Goal: Find specific page/section: Find specific page/section

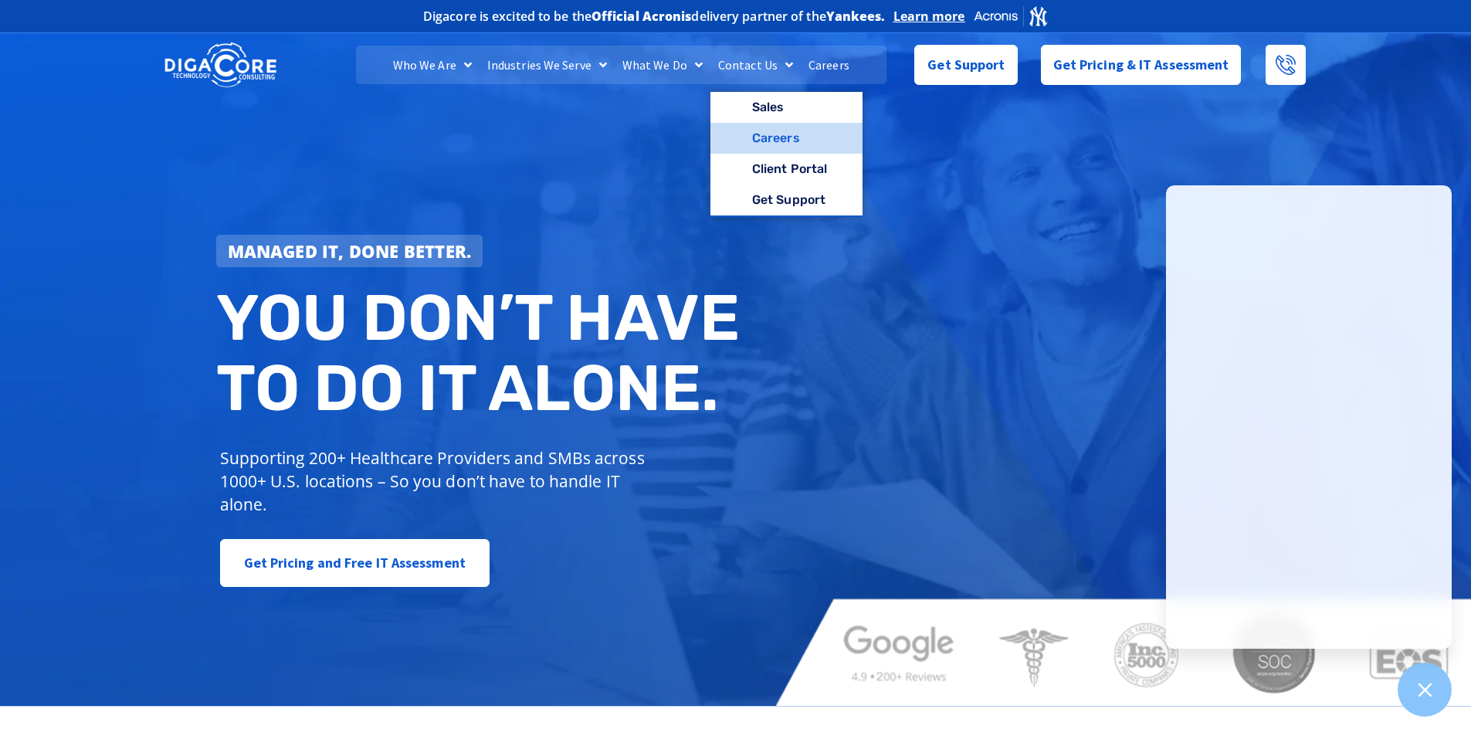
click at [765, 134] on link "Careers" at bounding box center [786, 138] width 152 height 31
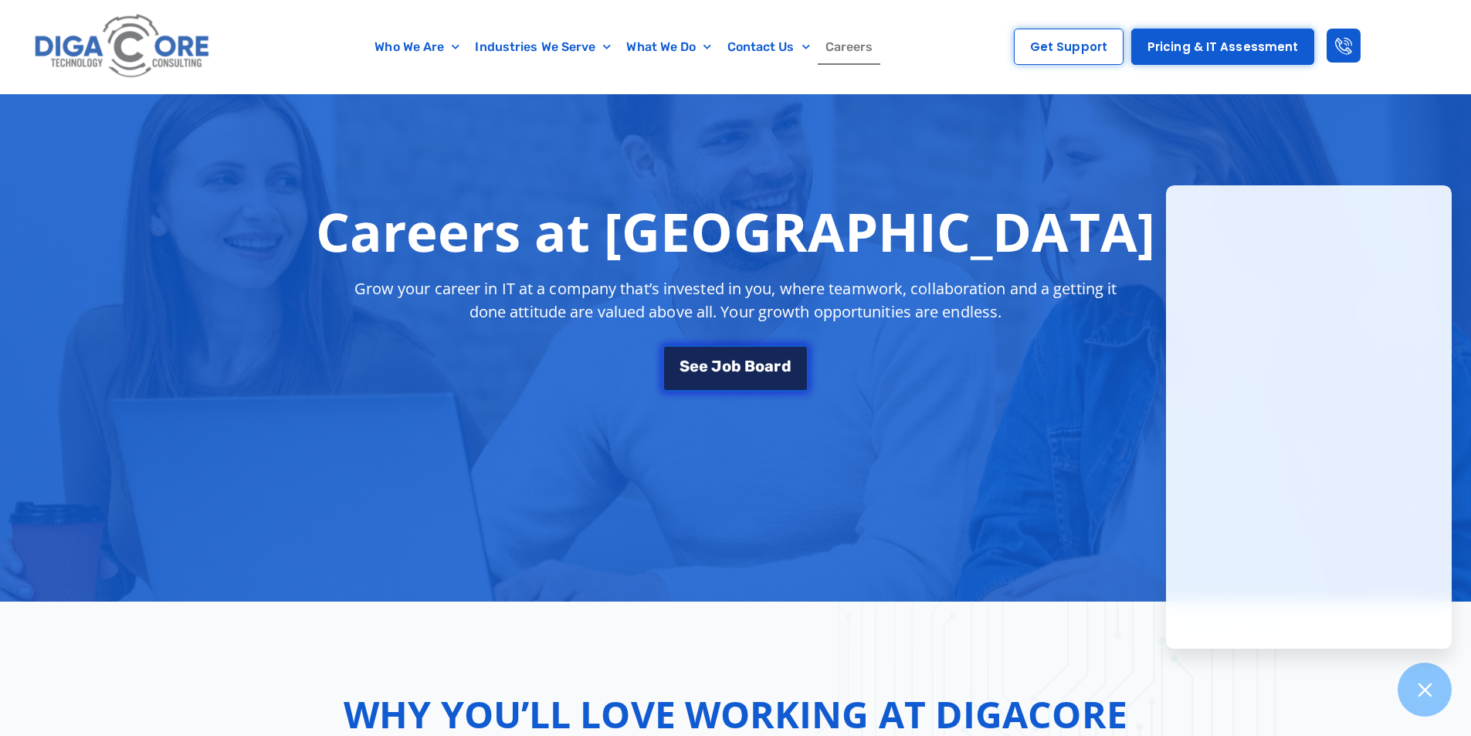
click at [726, 366] on span "o" at bounding box center [726, 365] width 9 height 15
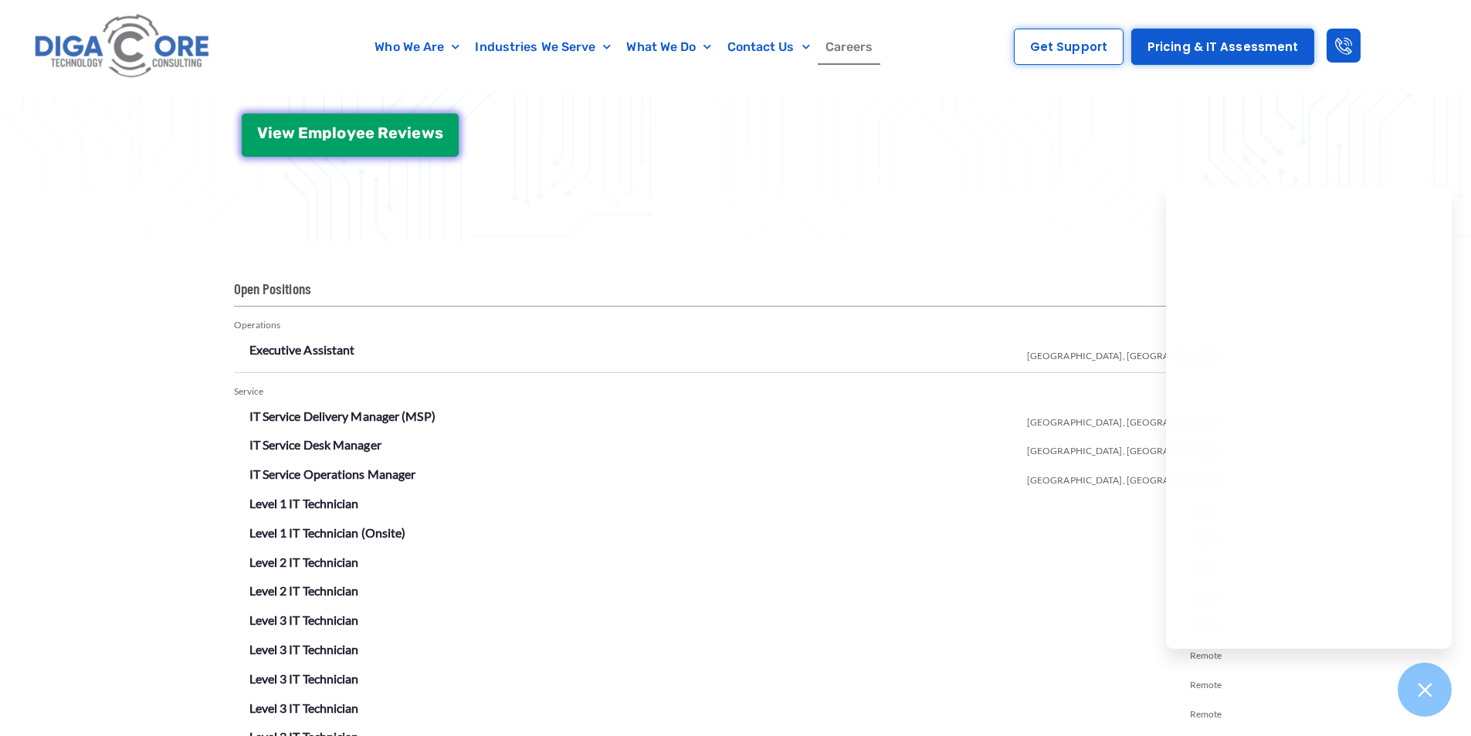
scroll to position [2719, 0]
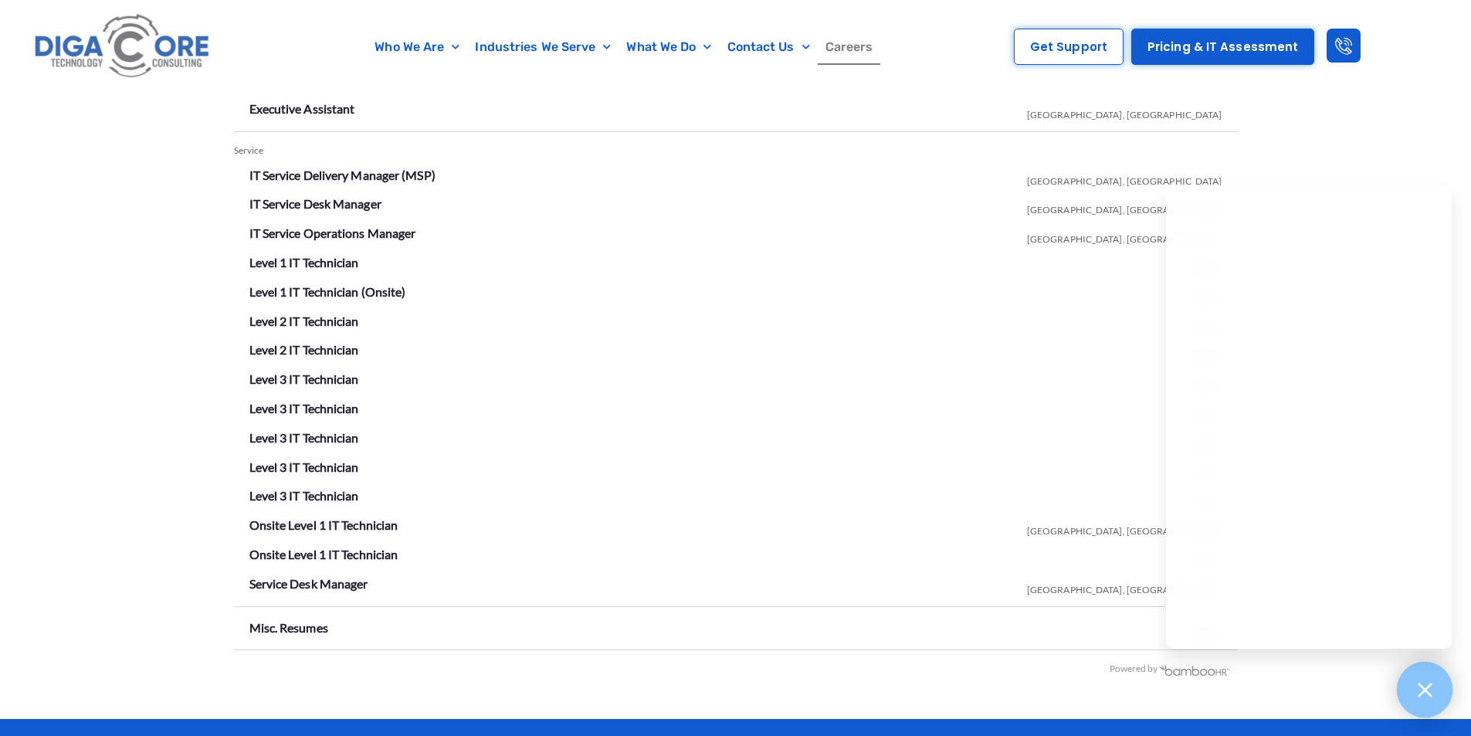
click at [1436, 682] on div at bounding box center [1425, 690] width 56 height 56
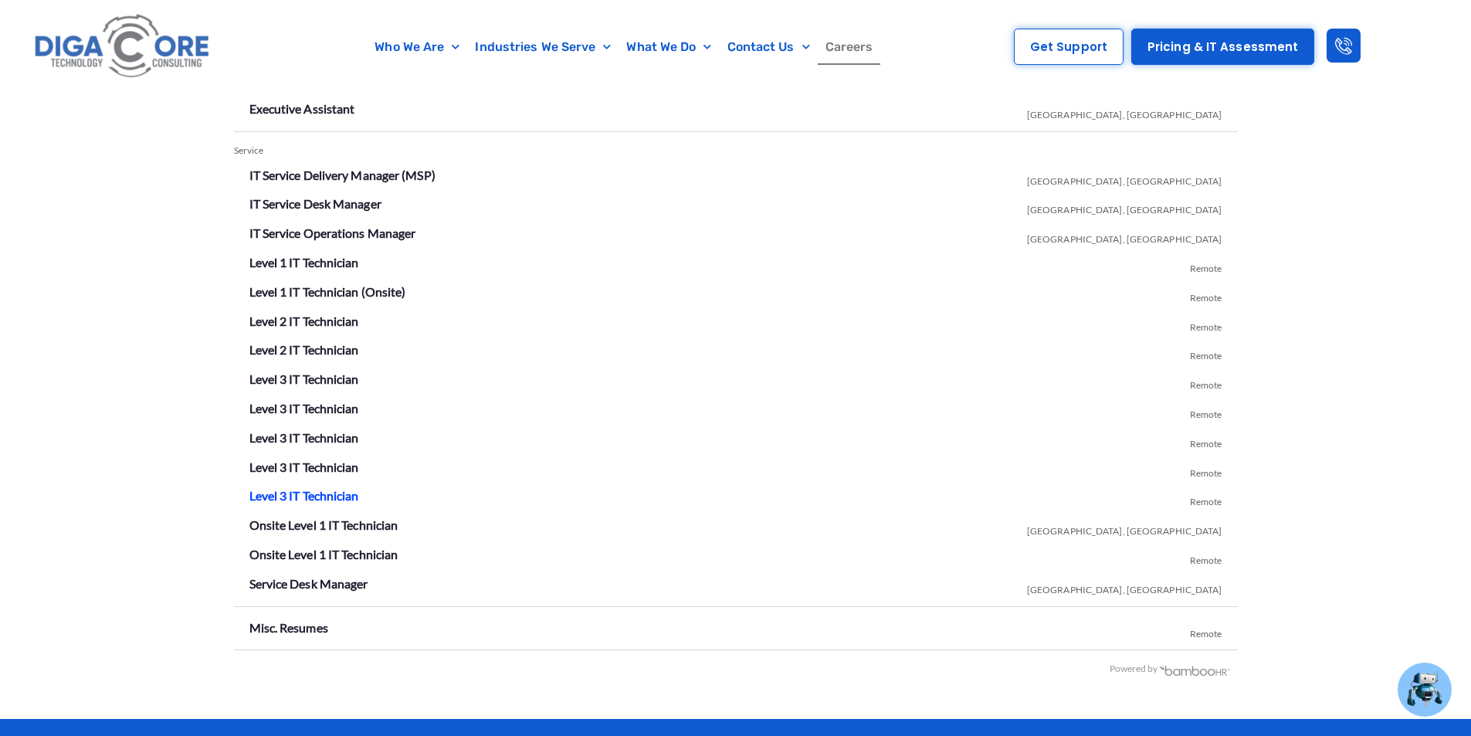
click at [336, 500] on link "Level 3 IT Technician" at bounding box center [304, 495] width 110 height 15
